Goal: Navigation & Orientation: Find specific page/section

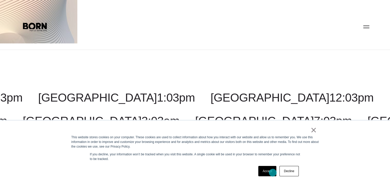
click at [272, 172] on link "Accept" at bounding box center [268, 171] width 18 height 10
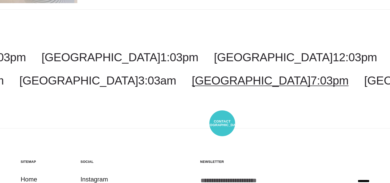
scroll to position [41, 0]
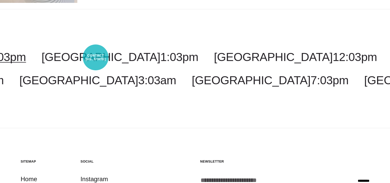
click at [26, 57] on span "2:03pm" at bounding box center [7, 56] width 38 height 13
select select "**********"
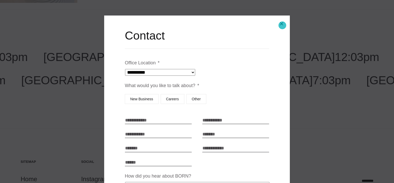
click at [282, 25] on button "Close modal" at bounding box center [282, 24] width 12 height 12
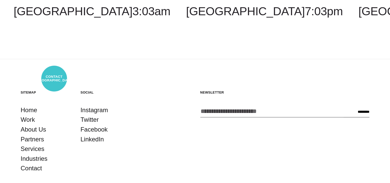
scroll to position [109, 0]
click at [31, 128] on link "About Us" at bounding box center [34, 129] width 26 height 10
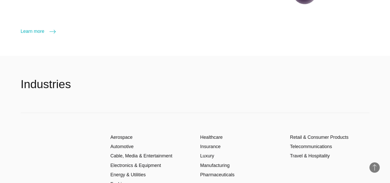
scroll to position [708, 0]
